Goal: Navigation & Orientation: Find specific page/section

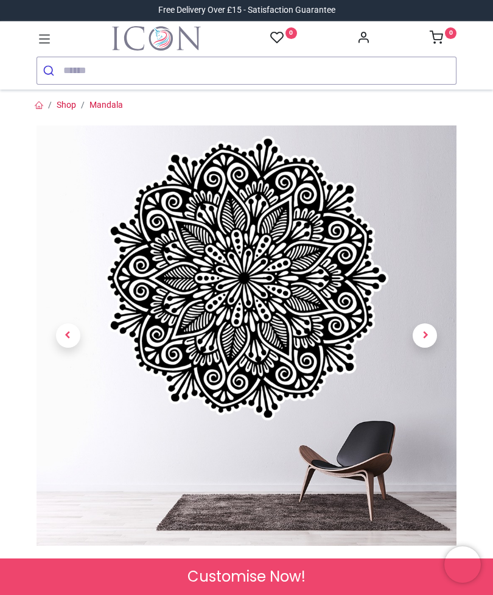
click at [425, 336] on span "Next" at bounding box center [425, 335] width 24 height 24
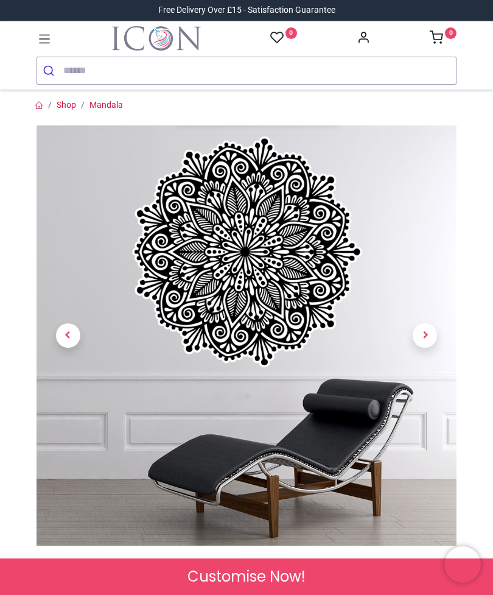
click at [429, 328] on span "Next" at bounding box center [425, 335] width 24 height 24
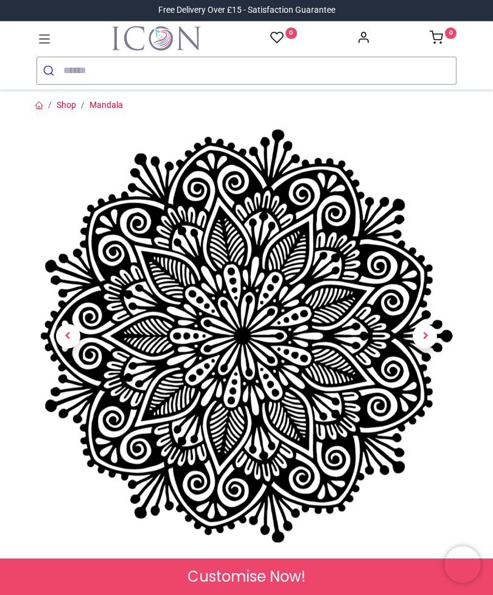
click at [435, 329] on span "Next" at bounding box center [425, 336] width 24 height 24
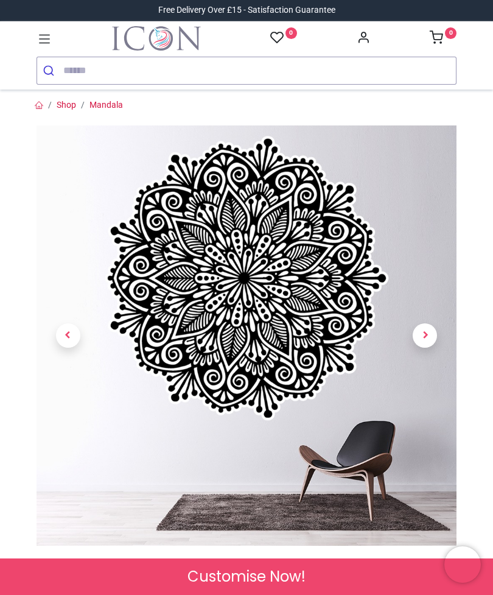
click at [428, 336] on span "Next" at bounding box center [425, 335] width 24 height 24
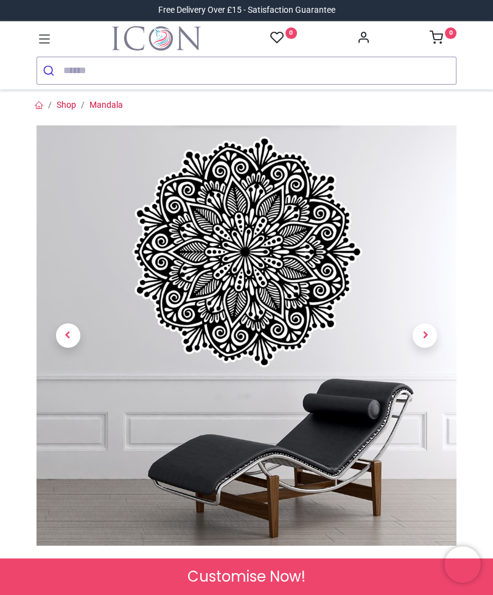
click at [434, 335] on span "Next" at bounding box center [425, 335] width 24 height 24
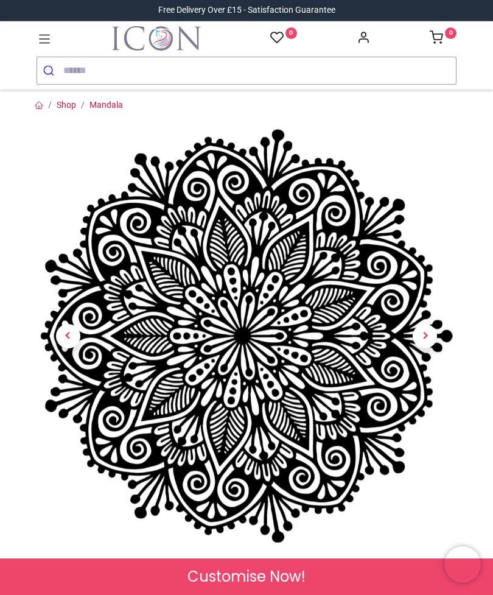
click at [47, 37] on icon at bounding box center [45, 39] width 16 height 16
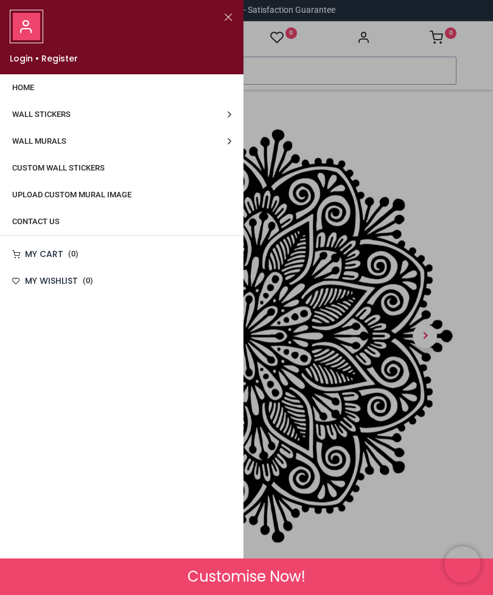
click at [82, 119] on link "Wall Stickers" at bounding box center [121, 114] width 243 height 27
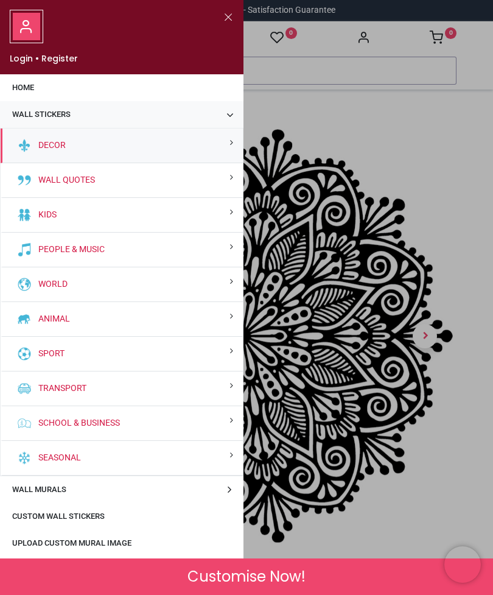
click at [229, 144] on div "Decor" at bounding box center [122, 145] width 242 height 35
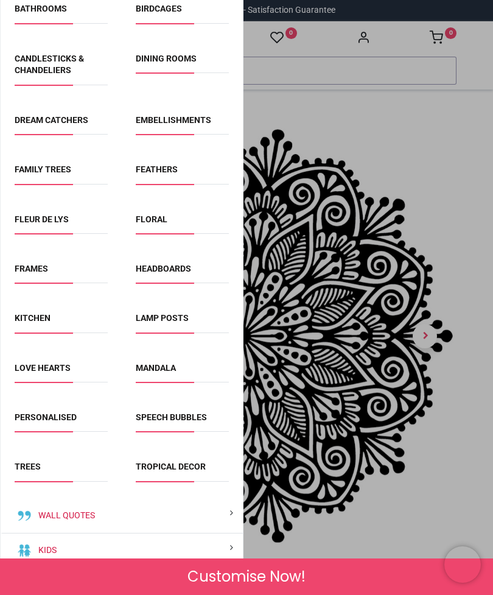
scroll to position [235, 0]
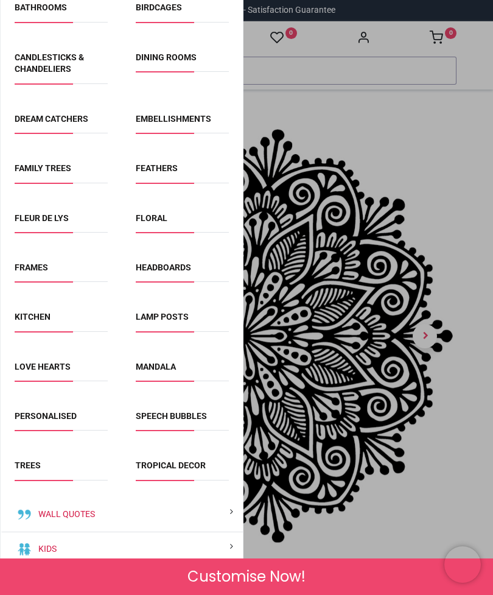
click at [166, 362] on link "Mandala" at bounding box center [156, 367] width 40 height 10
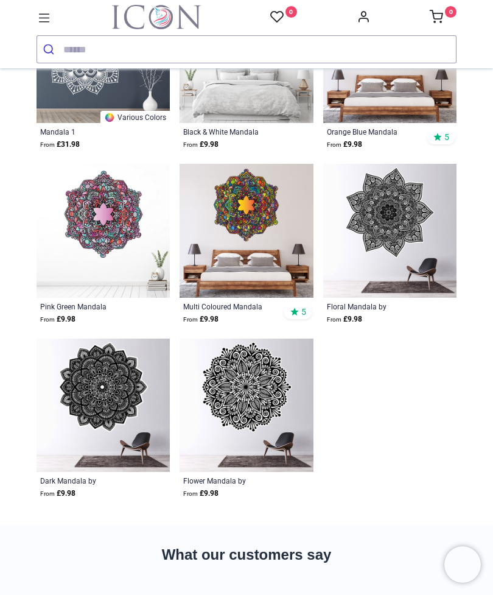
scroll to position [1344, 0]
